Goal: Navigation & Orientation: Find specific page/section

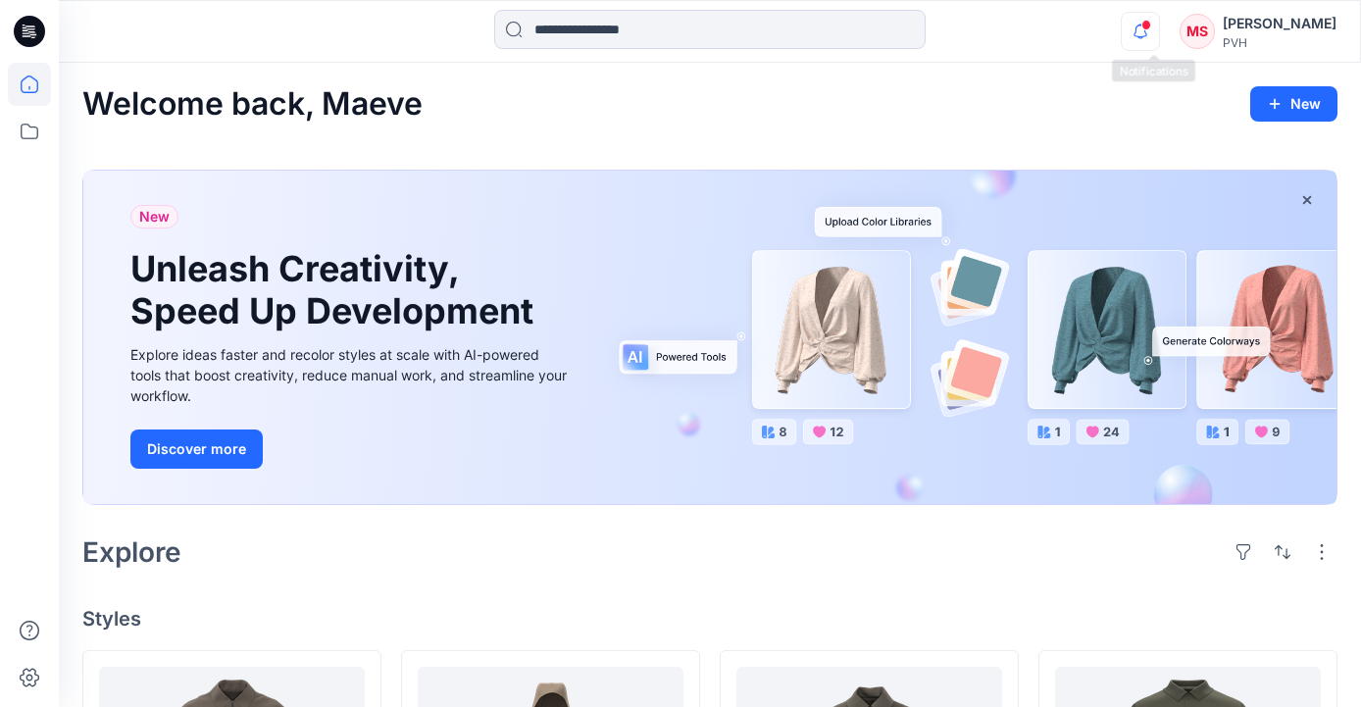
click at [1159, 28] on icon "button" at bounding box center [1140, 31] width 37 height 39
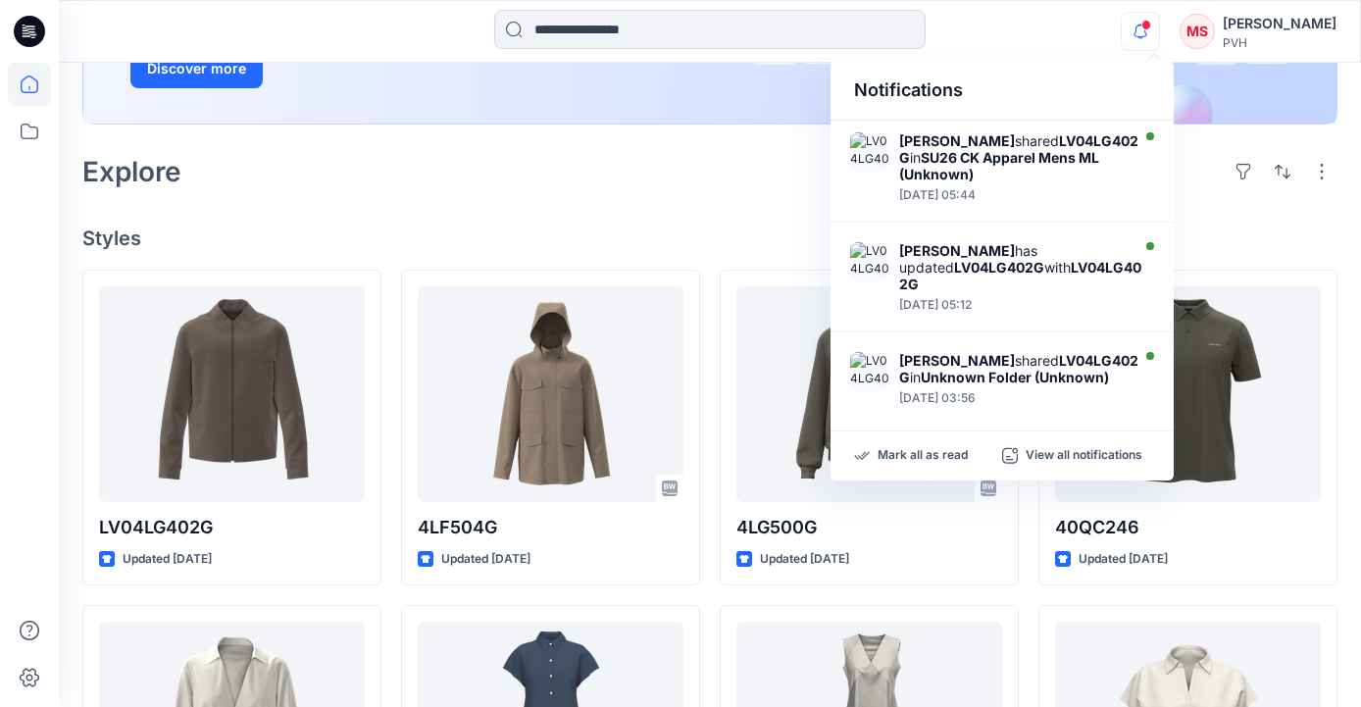
scroll to position [384, 0]
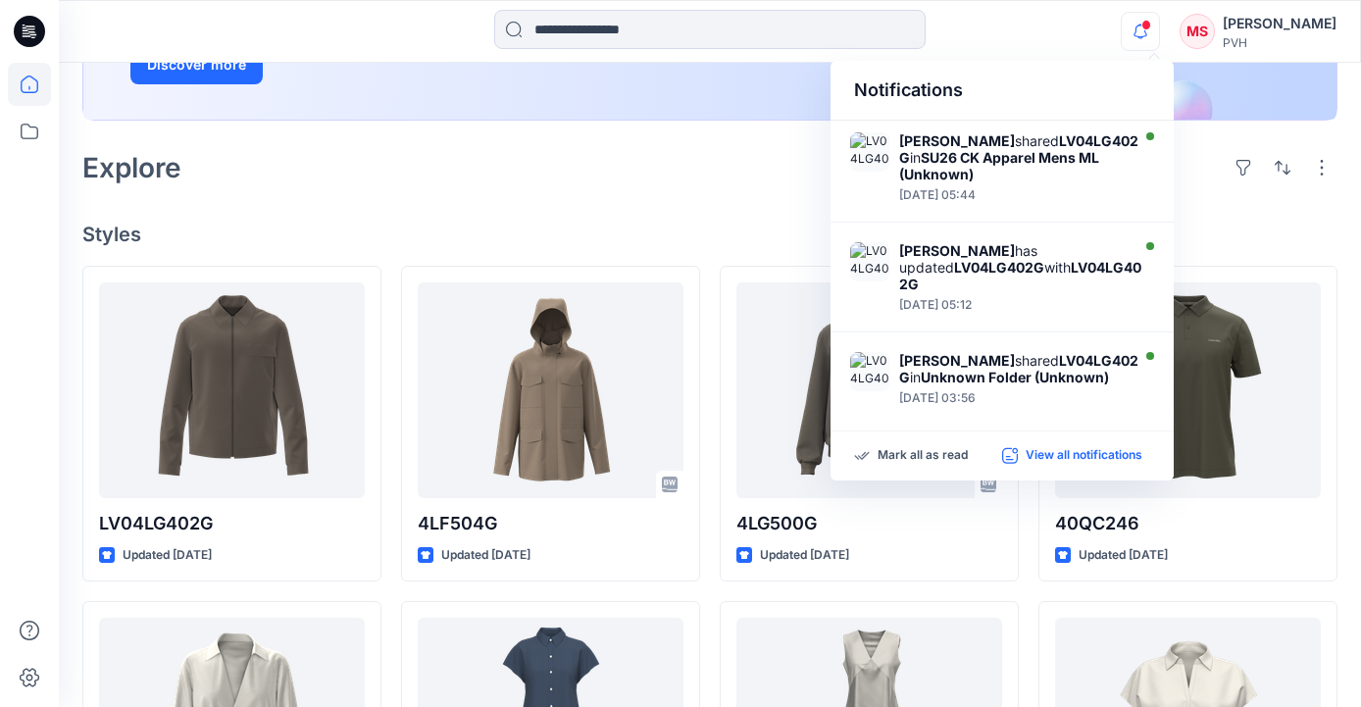
click at [1098, 454] on p "View all notifications" at bounding box center [1084, 456] width 117 height 18
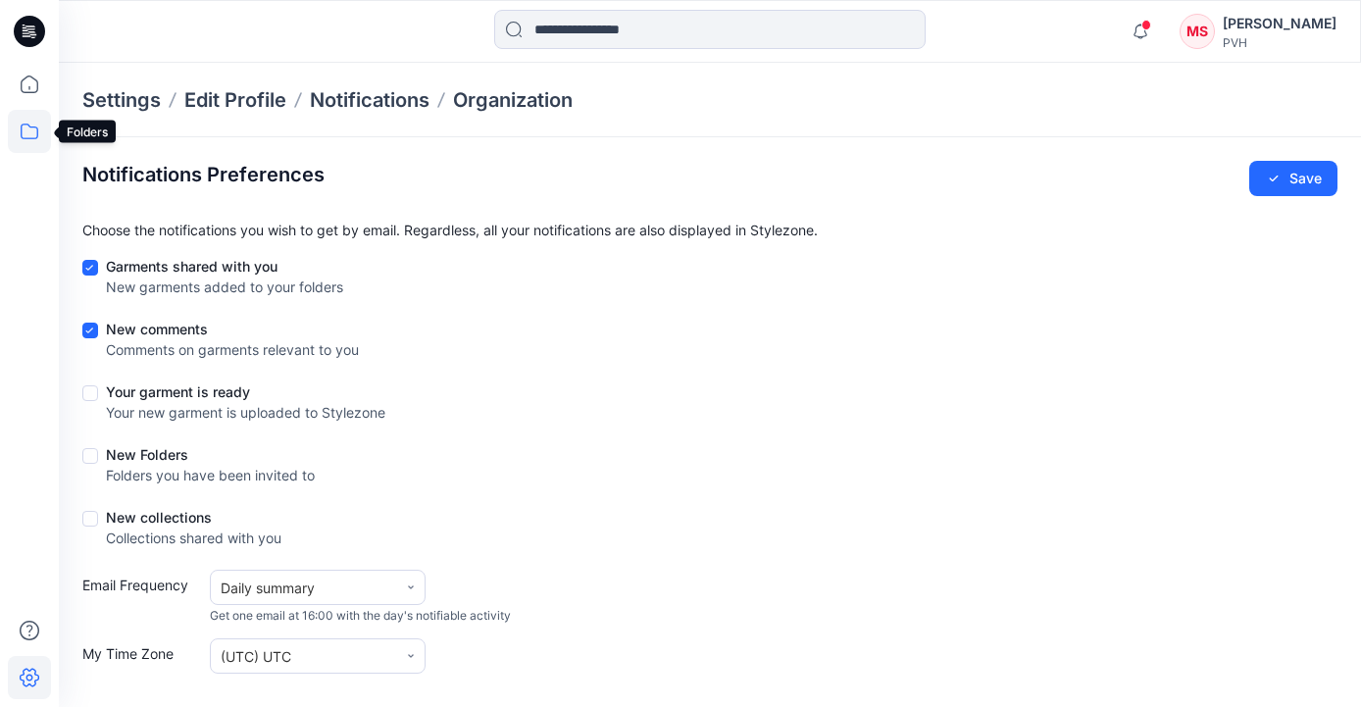
click at [26, 129] on icon at bounding box center [29, 131] width 43 height 43
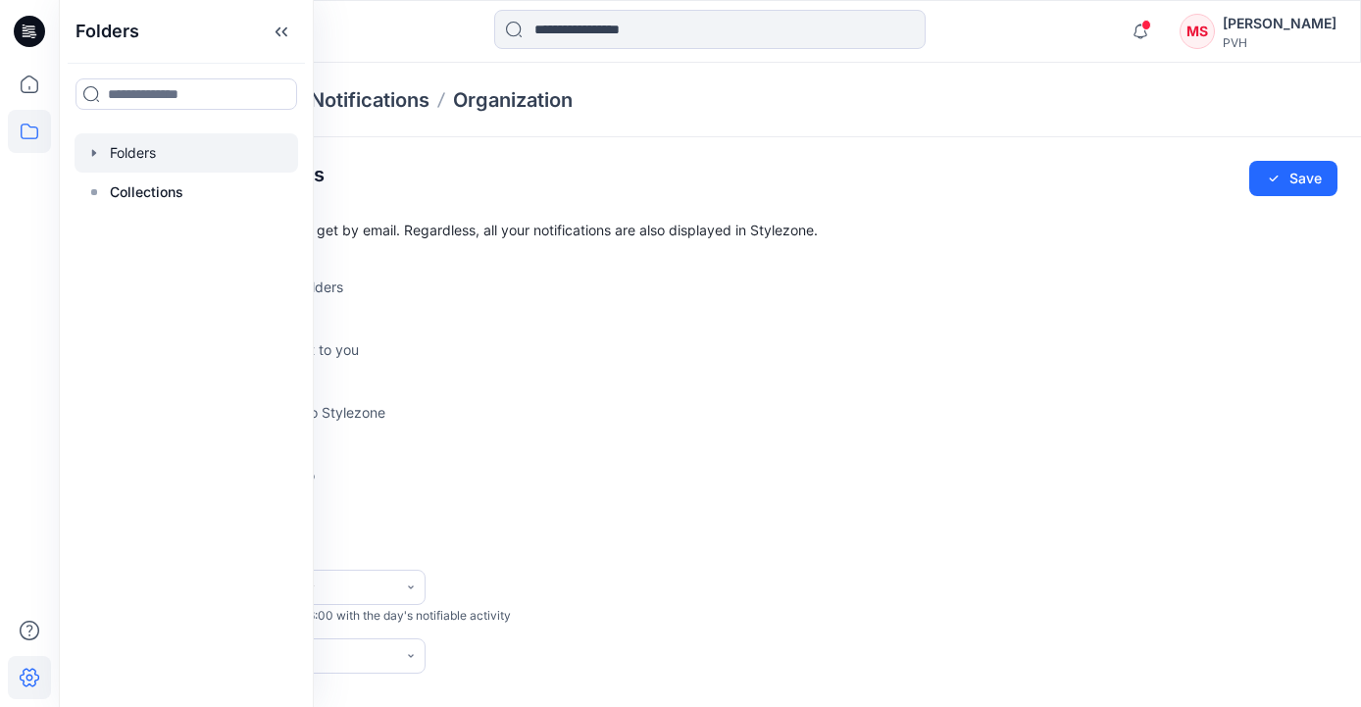
click at [131, 158] on div at bounding box center [187, 152] width 224 height 39
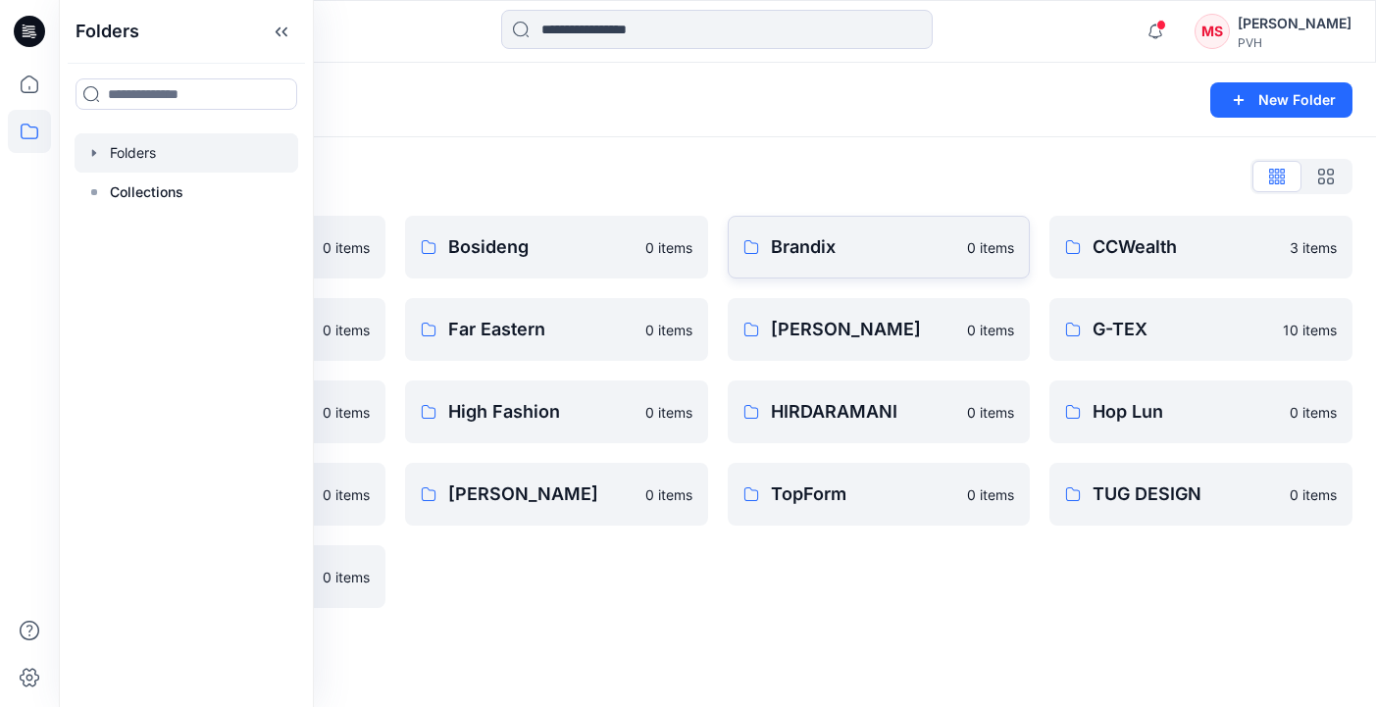
click at [832, 246] on p "Brandix" at bounding box center [863, 246] width 185 height 27
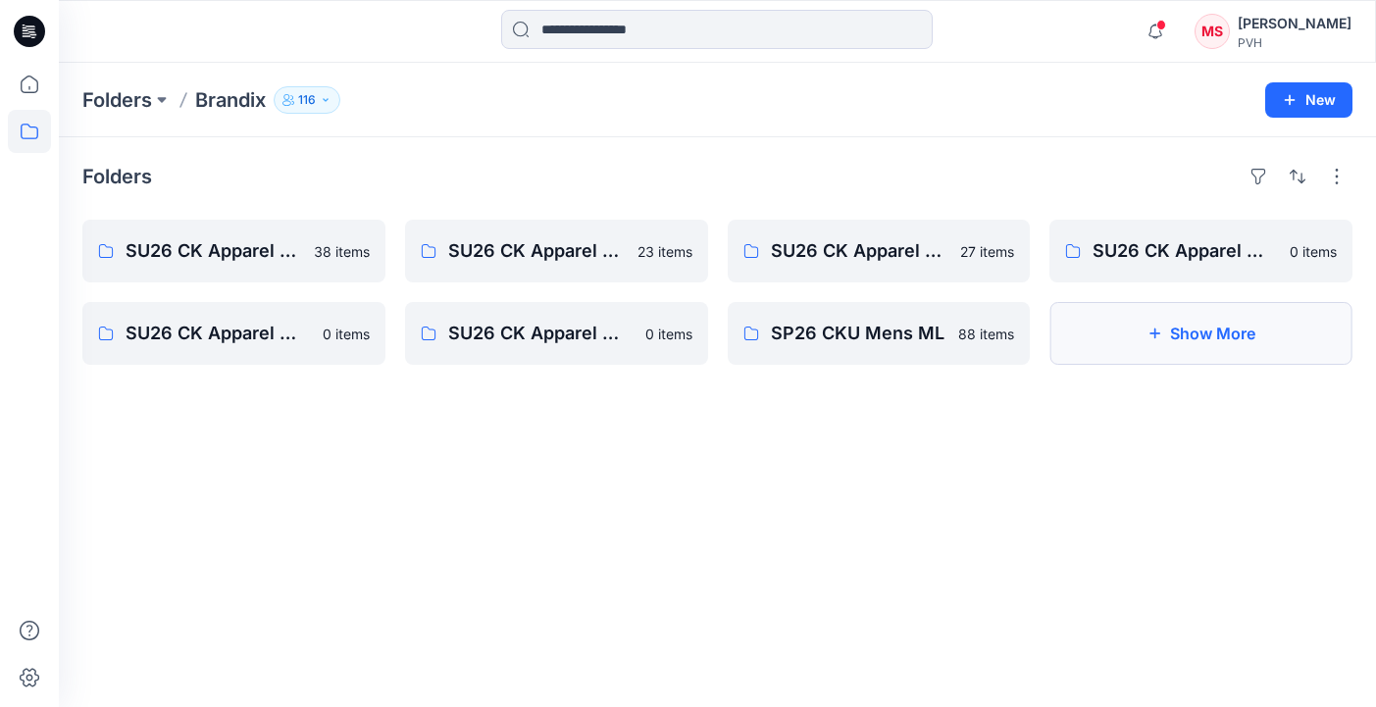
click at [1155, 336] on icon "button" at bounding box center [1154, 333] width 16 height 16
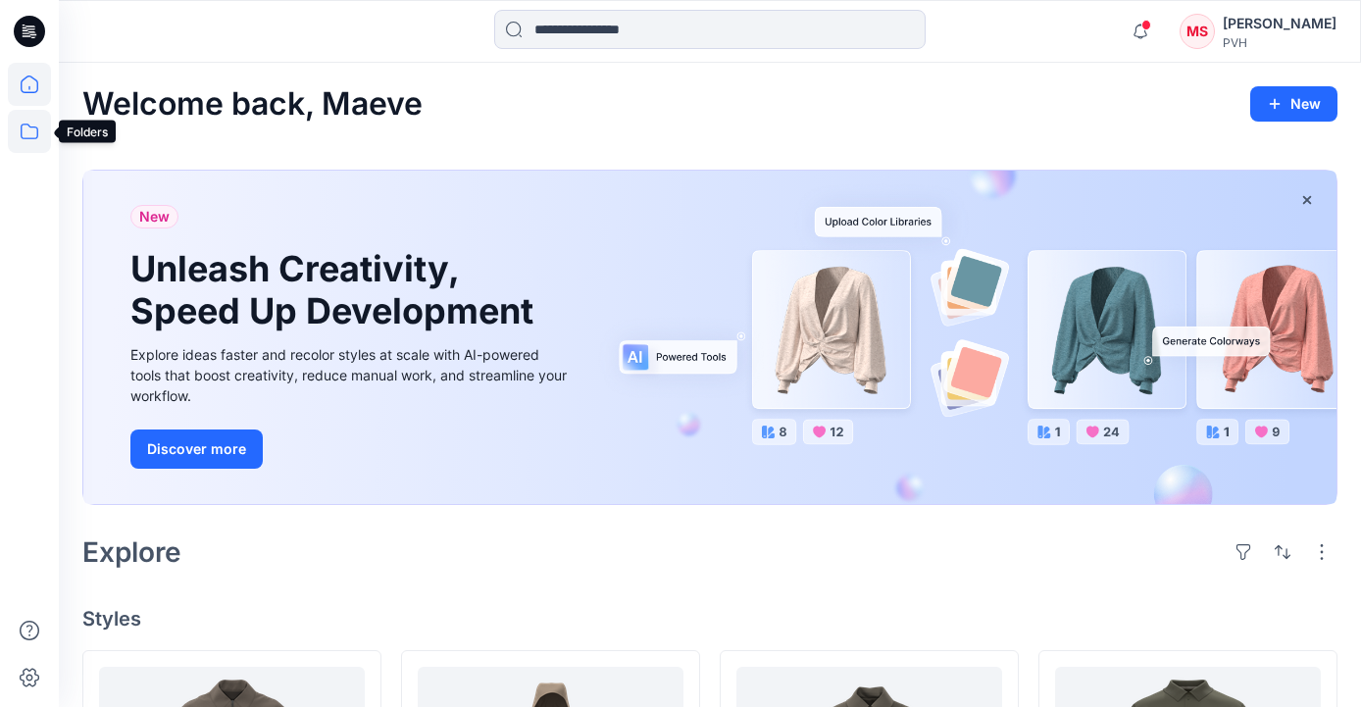
click at [22, 125] on icon at bounding box center [30, 132] width 18 height 16
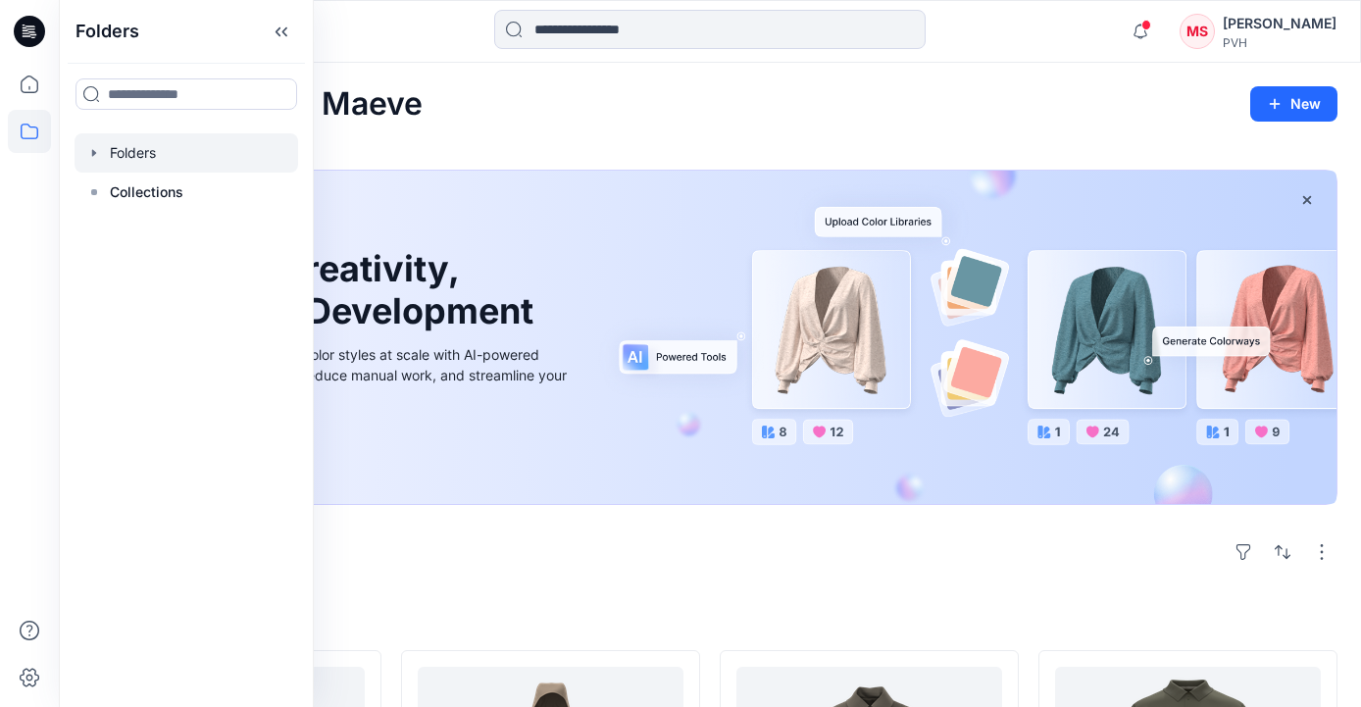
click at [133, 157] on div at bounding box center [187, 152] width 224 height 39
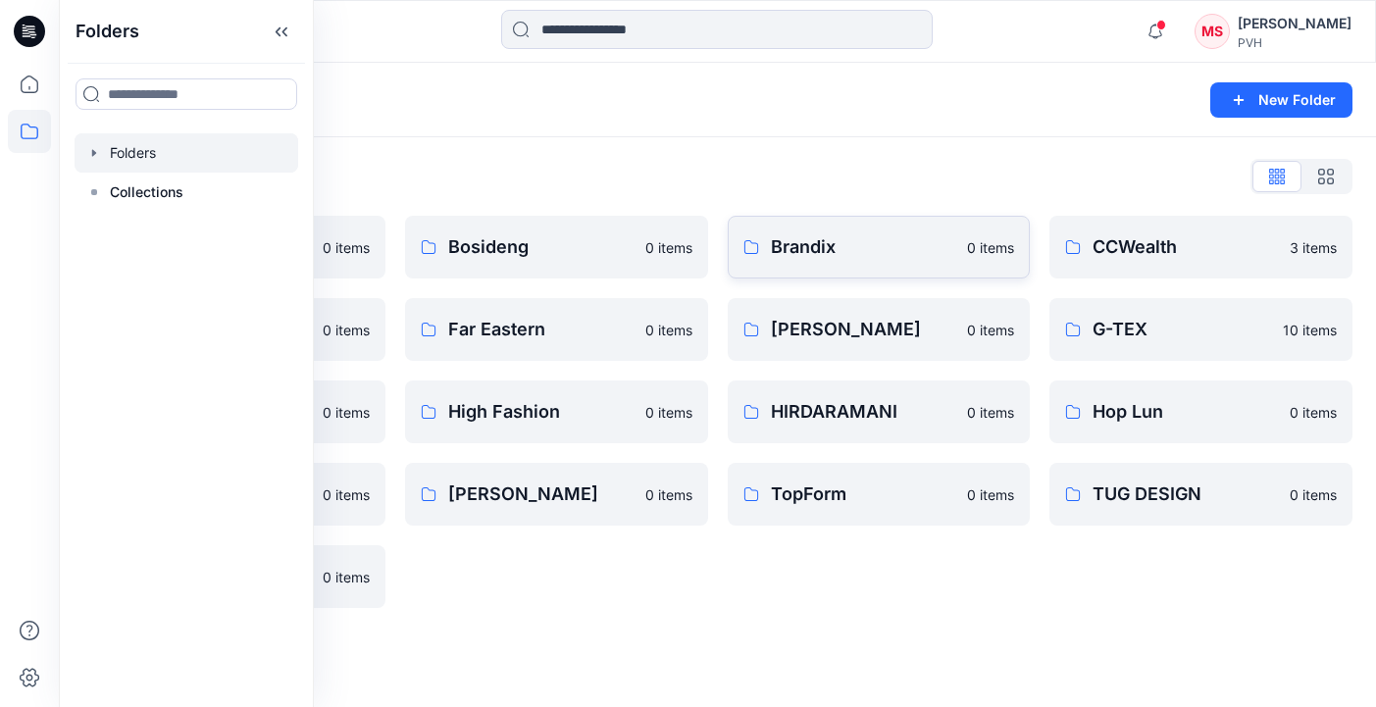
click at [831, 249] on p "Brandix" at bounding box center [863, 246] width 185 height 27
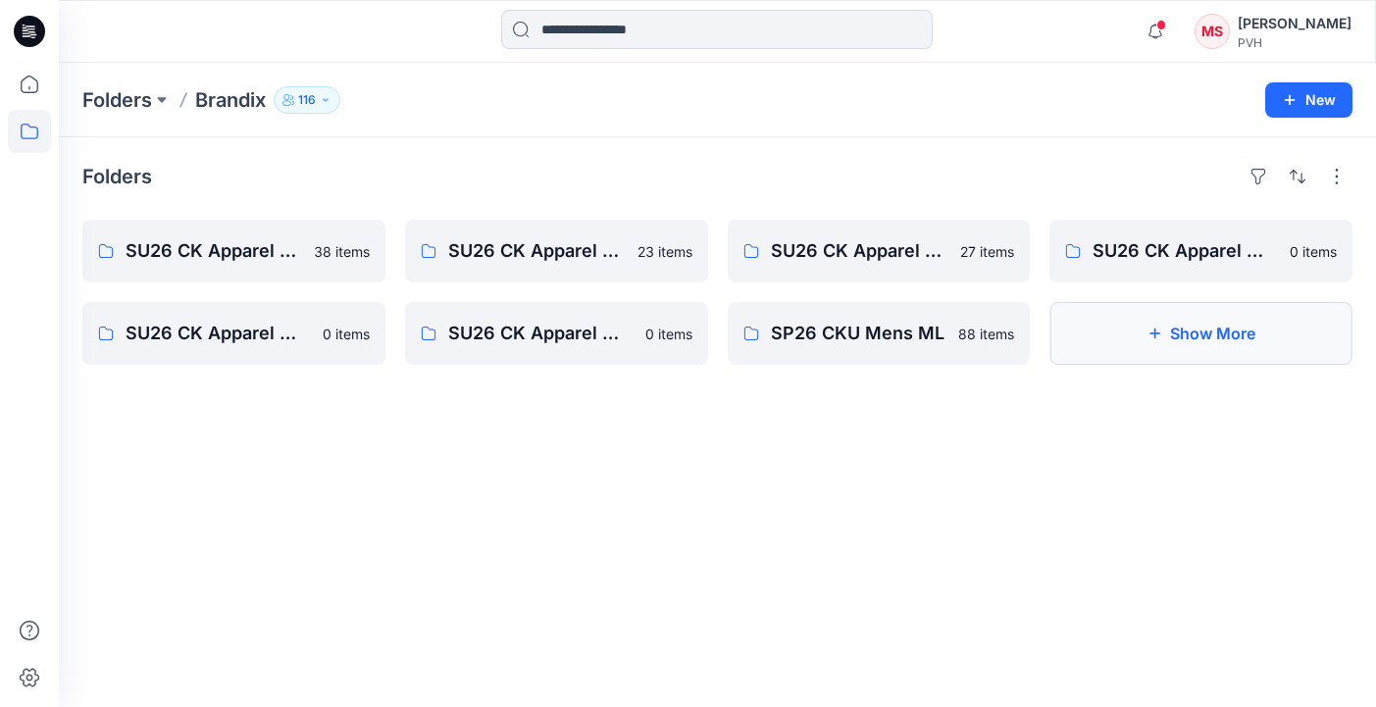
click at [1261, 327] on button "Show More" at bounding box center [1200, 333] width 303 height 63
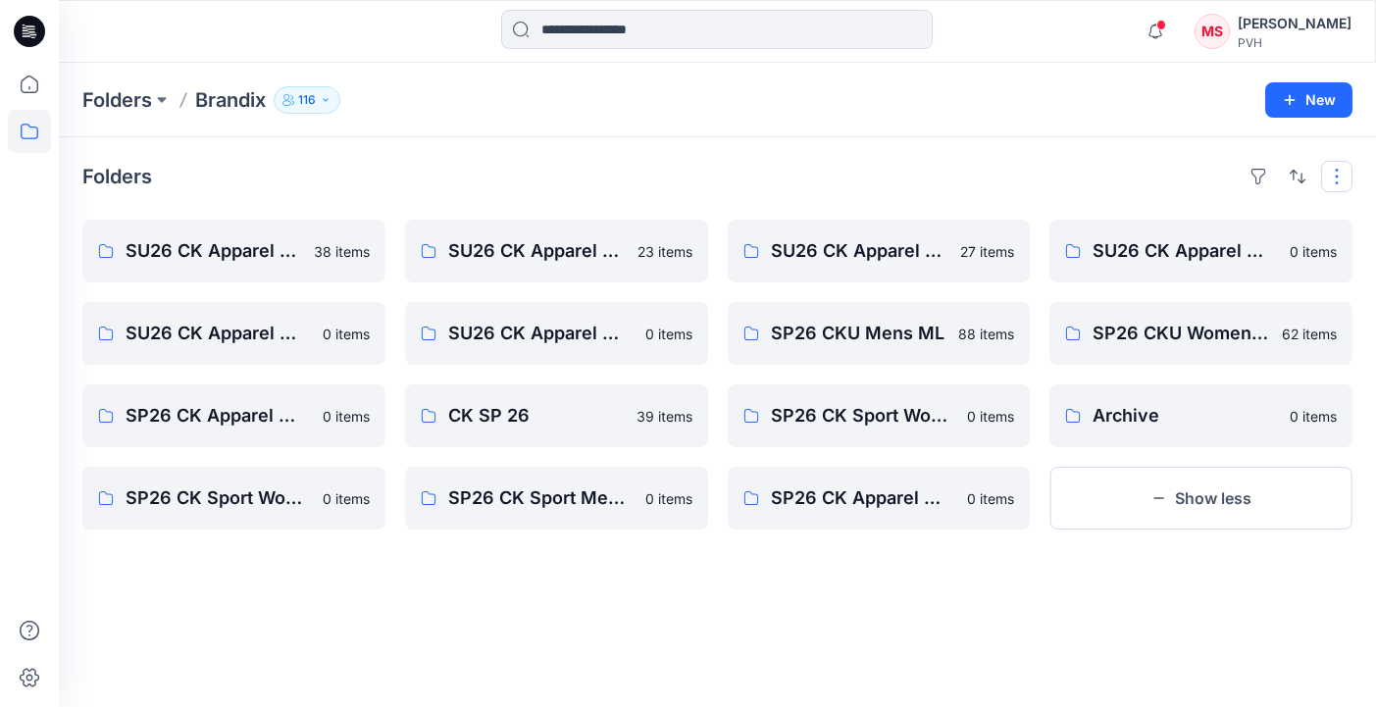
click at [1337, 172] on button "button" at bounding box center [1336, 176] width 31 height 31
click at [1052, 167] on div "Folders Layout Grid Large Grid Folder View Compact Card Card View Card Info Tags" at bounding box center [717, 176] width 1270 height 31
